Goal: Information Seeking & Learning: Learn about a topic

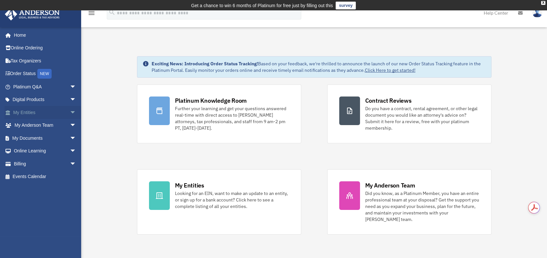
click at [70, 110] on span "arrow_drop_down" at bounding box center [76, 112] width 13 height 13
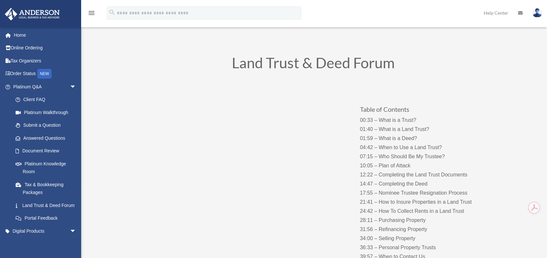
scroll to position [44, 0]
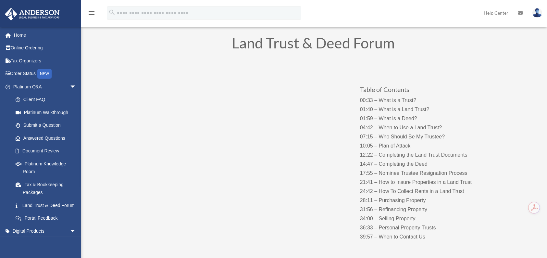
click at [372, 211] on p "00:33 – What is a Trust? 01:40 – What is a Land Trust? 01:59 – What is a Deed? …" at bounding box center [424, 169] width 128 height 146
click at [249, 233] on div "Table of Contents 00:33 – What is a Trust? 01:40 – What is a Land Trust? 01:59 …" at bounding box center [313, 157] width 351 height 188
click at [273, 218] on div "Table of Contents 00:33 – What is a Trust? 01:40 – What is a Land Trust? 01:59 …" at bounding box center [313, 157] width 351 height 188
